Goal: Task Accomplishment & Management: Use online tool/utility

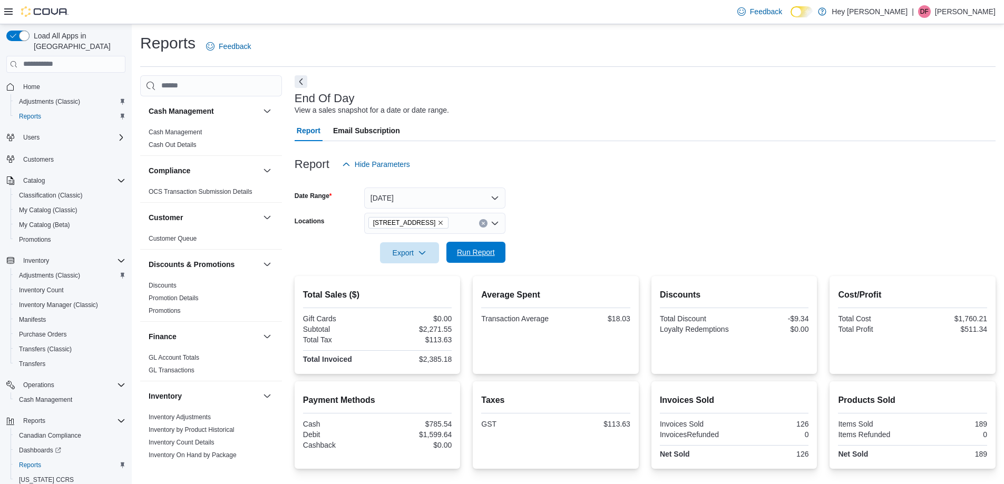
click at [486, 261] on span "Run Report" at bounding box center [476, 252] width 46 height 21
click at [407, 254] on span "Export" at bounding box center [409, 252] width 46 height 21
click at [416, 296] on span "Export to Pdf" at bounding box center [410, 295] width 47 height 8
